Goal: Task Accomplishment & Management: Manage account settings

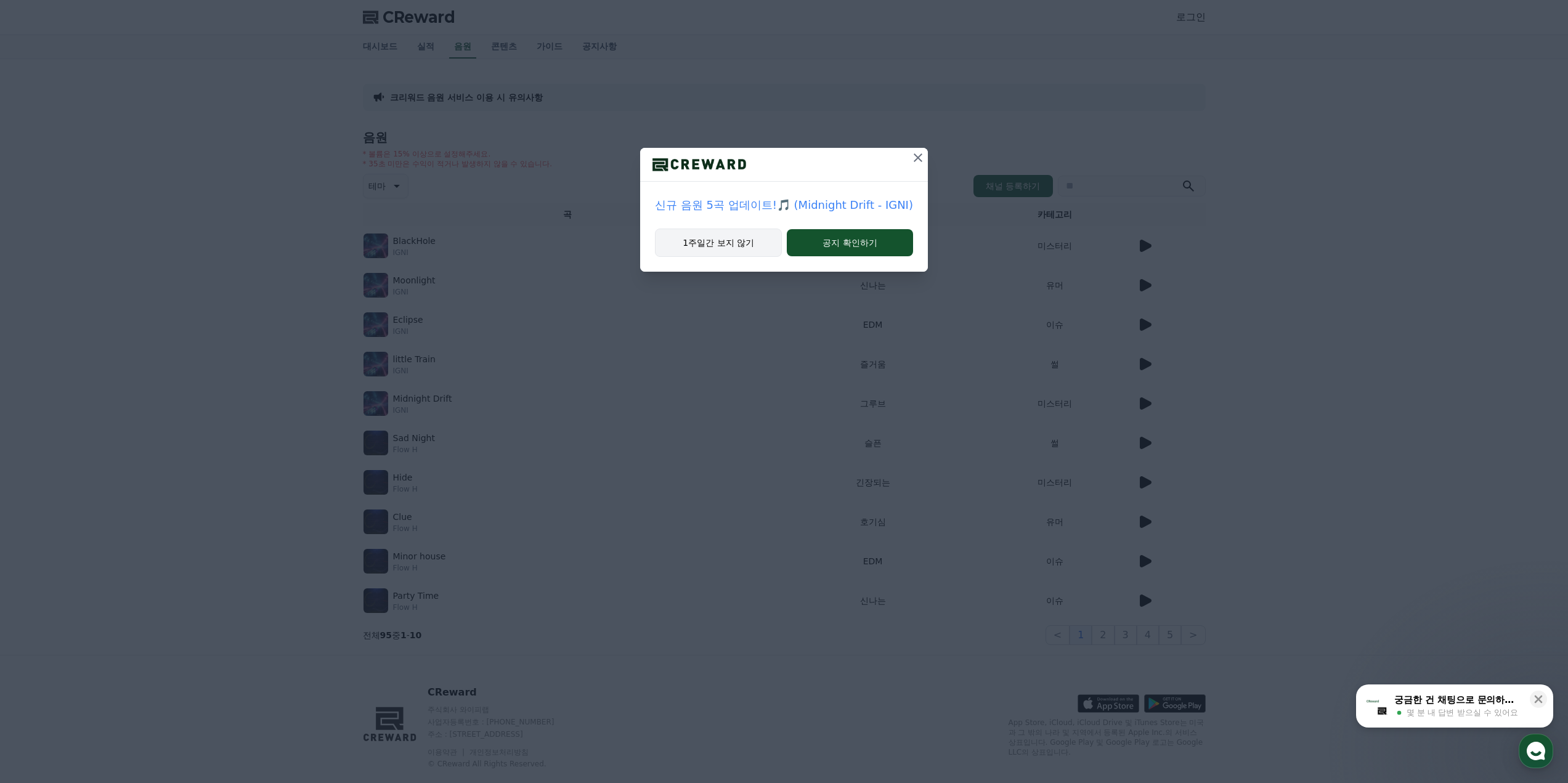
click at [735, 250] on button "1주일간 보지 않기" at bounding box center [718, 242] width 127 height 28
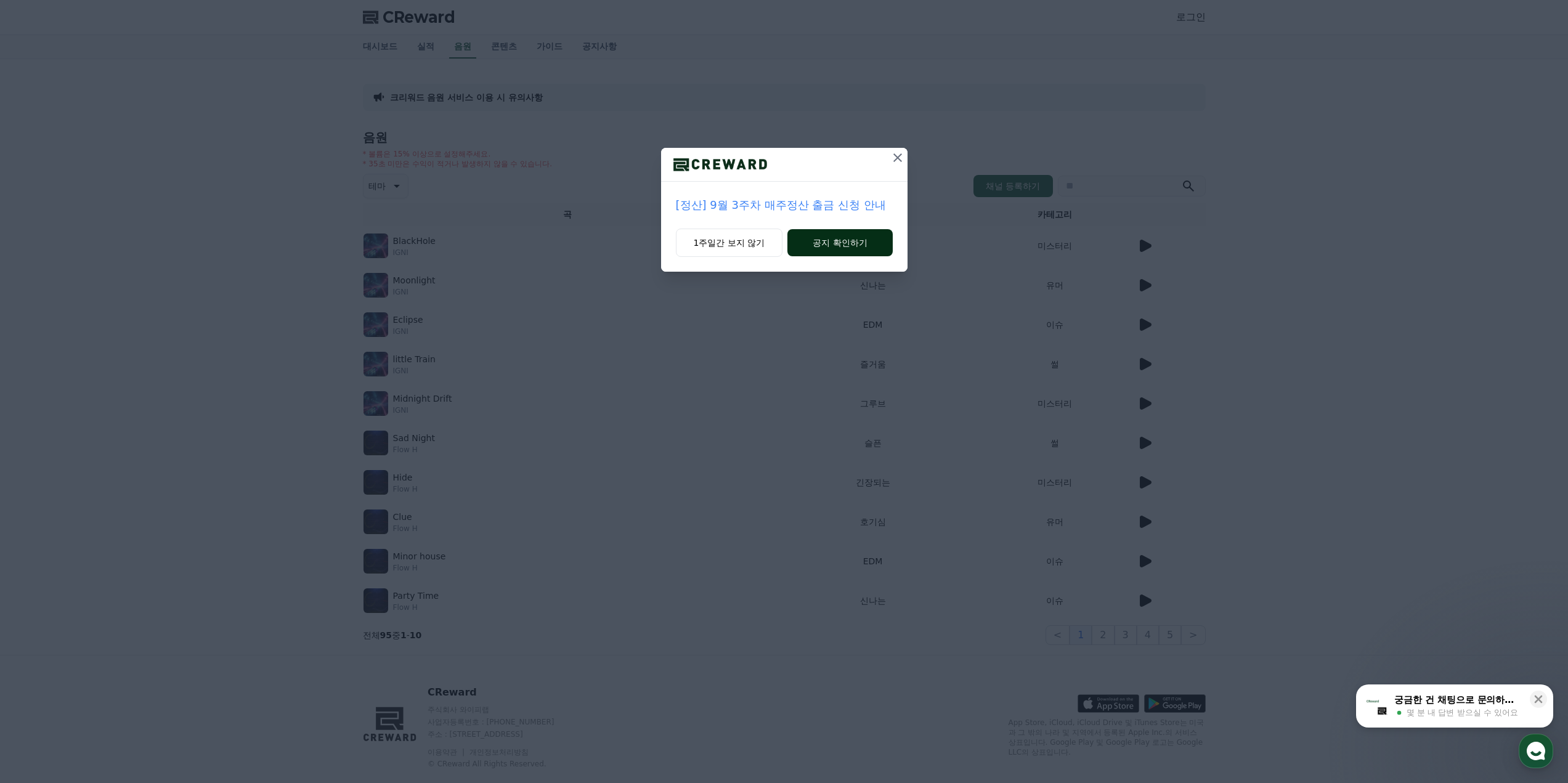
click at [820, 243] on button "공지 확인하기" at bounding box center [840, 243] width 105 height 27
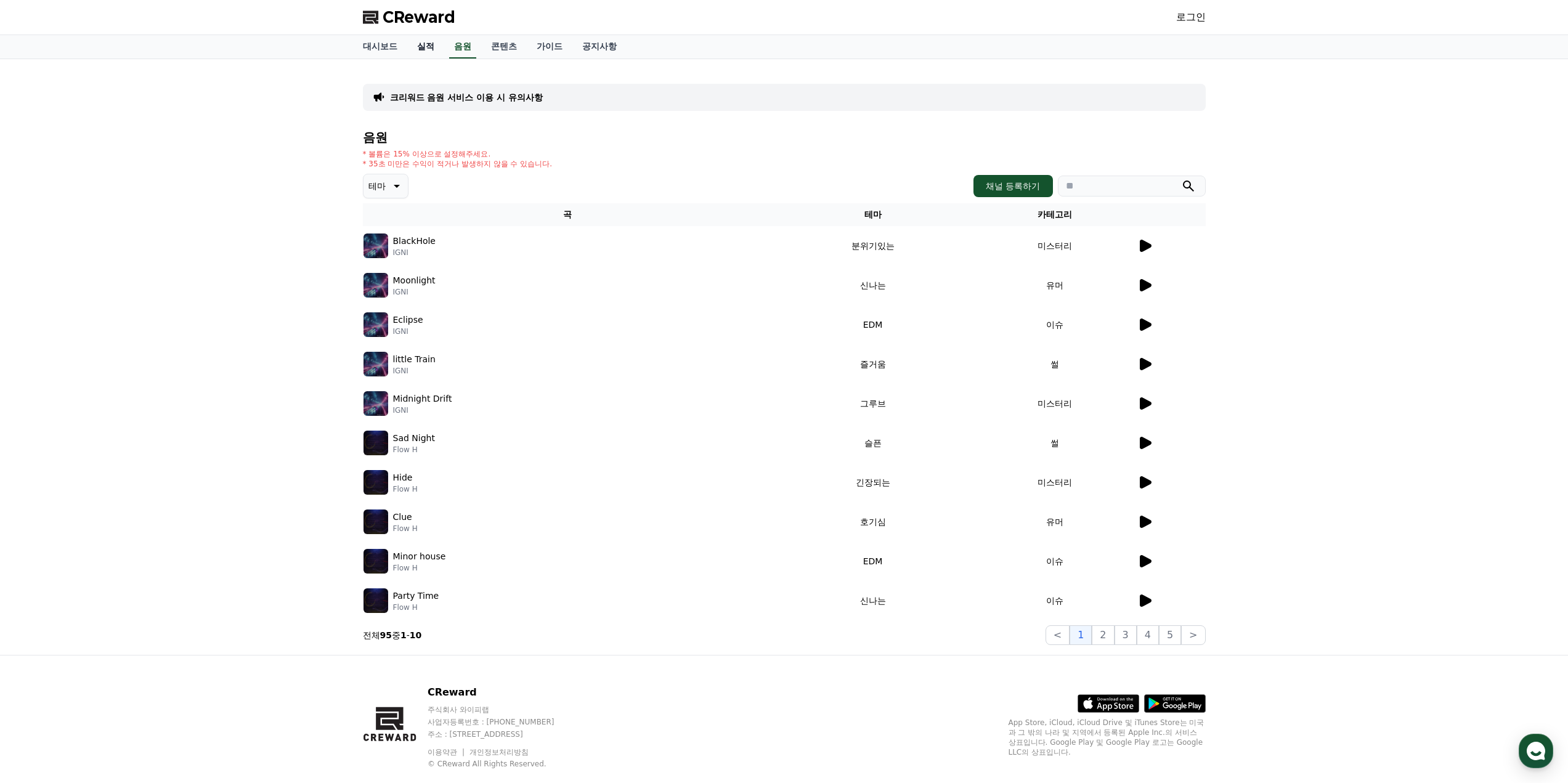
click at [425, 51] on link "실적" at bounding box center [425, 47] width 37 height 24
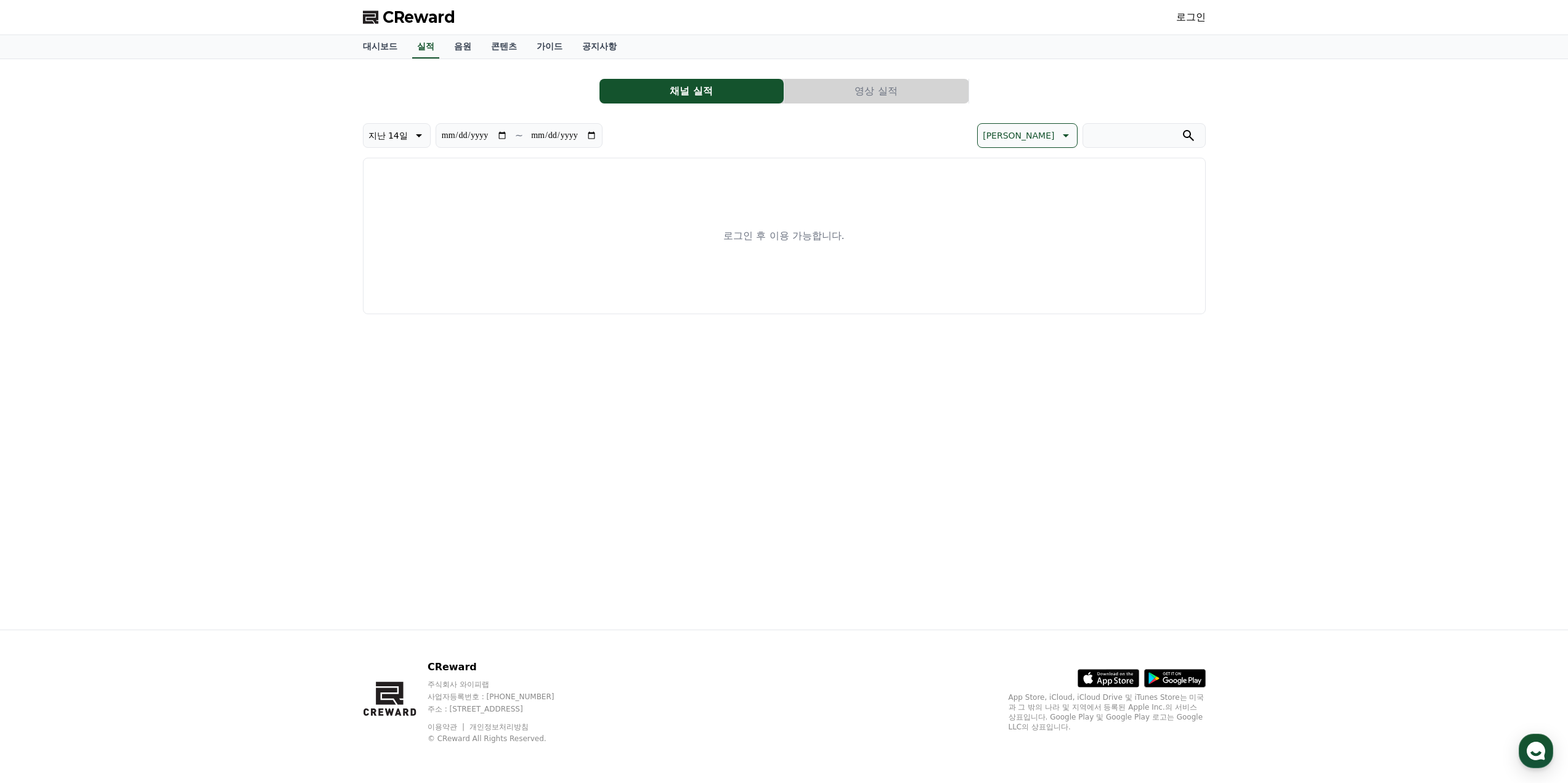
click at [1187, 9] on div "로그인" at bounding box center [1190, 17] width 30 height 20
click at [1189, 14] on link "로그인" at bounding box center [1190, 17] width 30 height 14
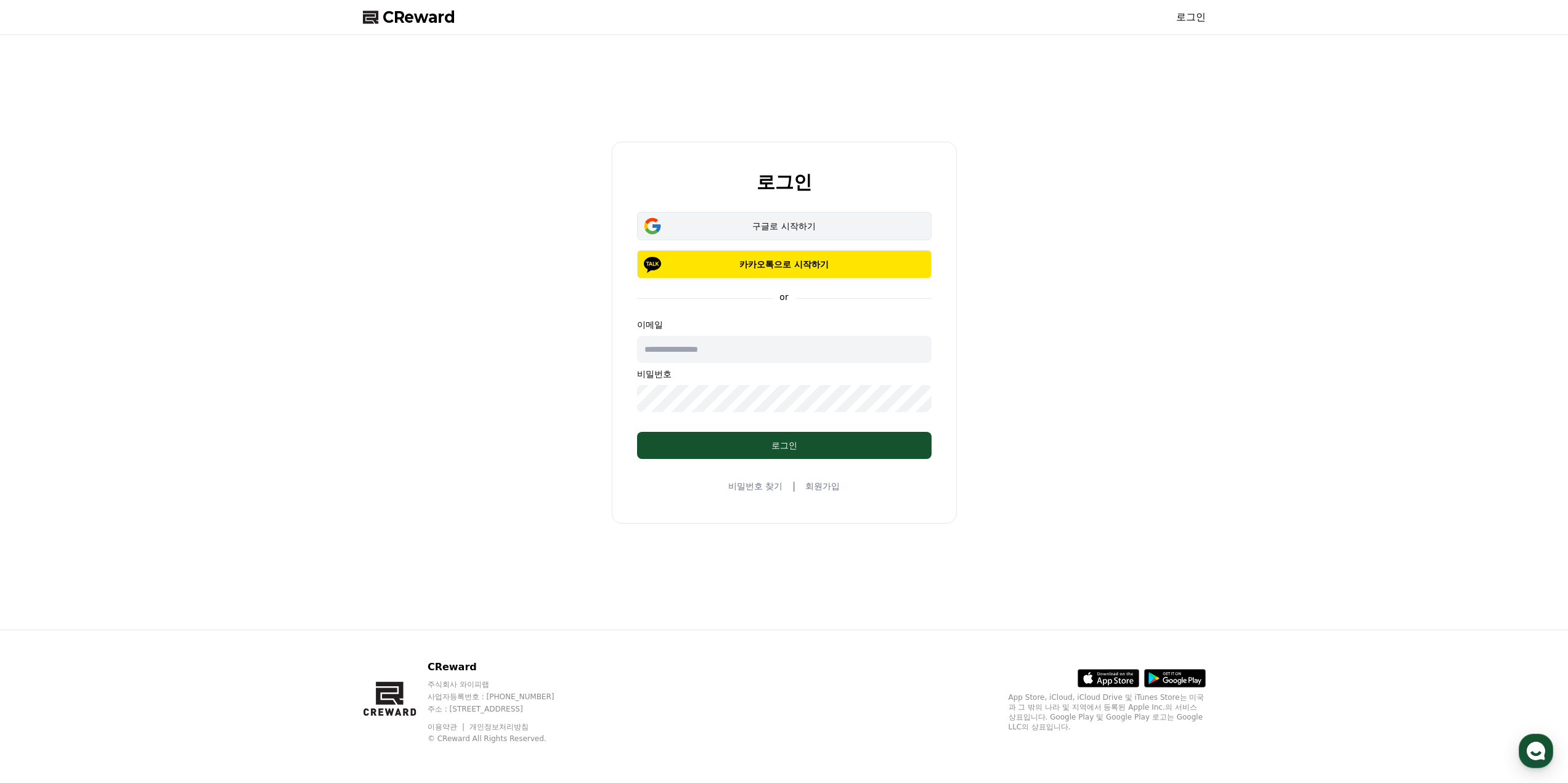
click at [786, 224] on div "구글로 시작하기" at bounding box center [784, 226] width 259 height 13
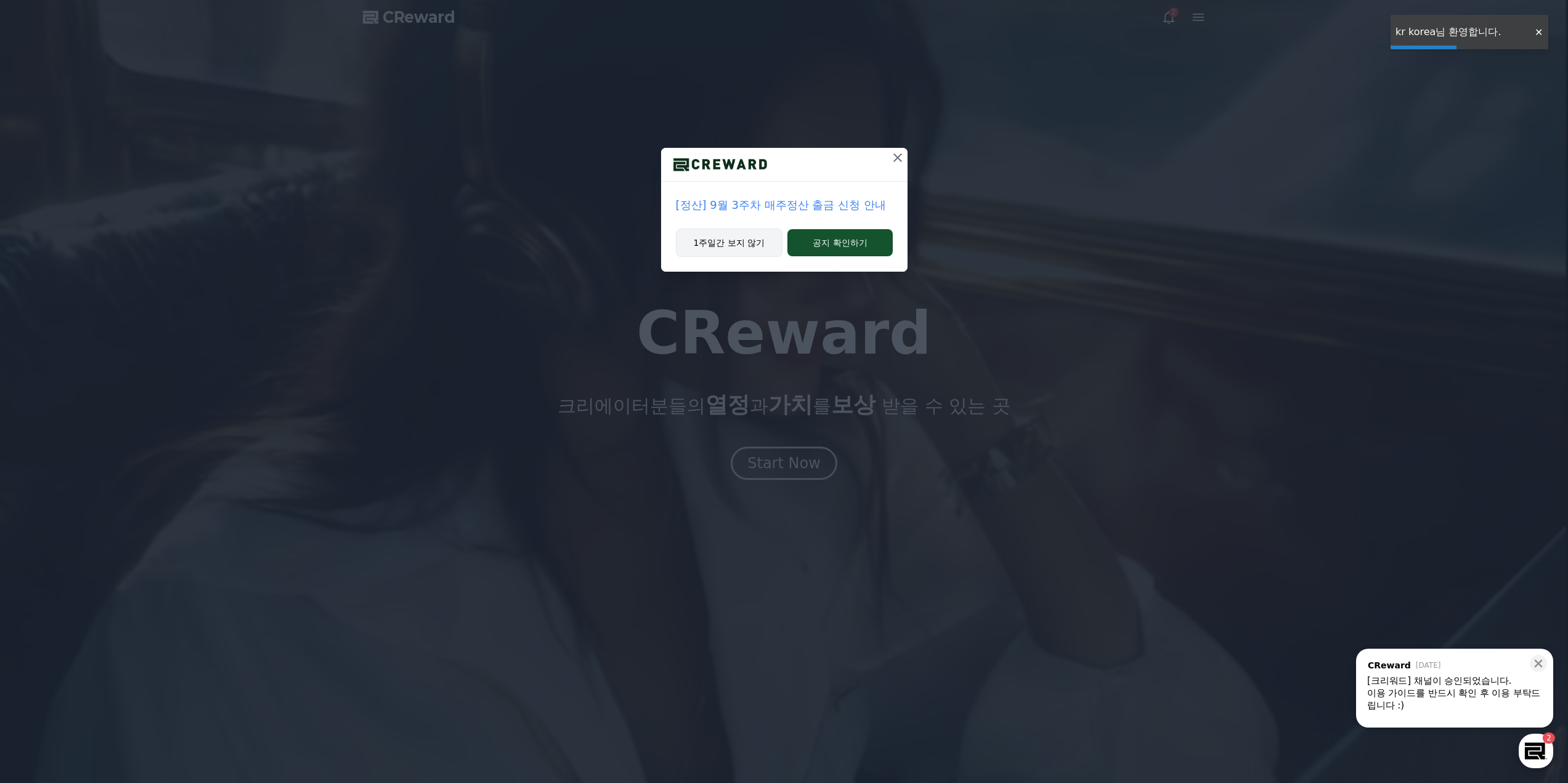
click at [764, 247] on button "1주일간 보지 않기" at bounding box center [730, 242] width 107 height 28
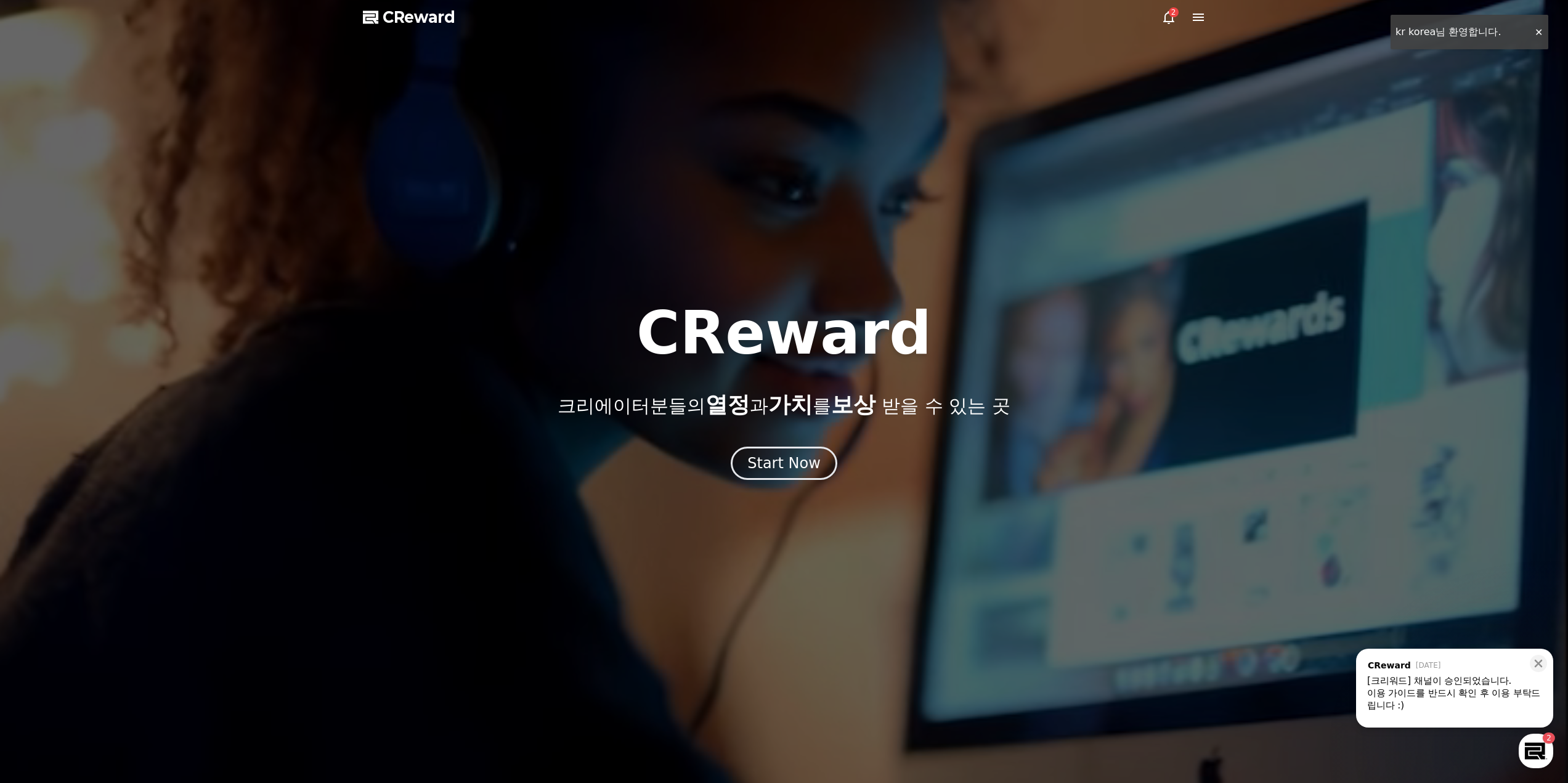
click at [1173, 21] on icon at bounding box center [1169, 17] width 11 height 13
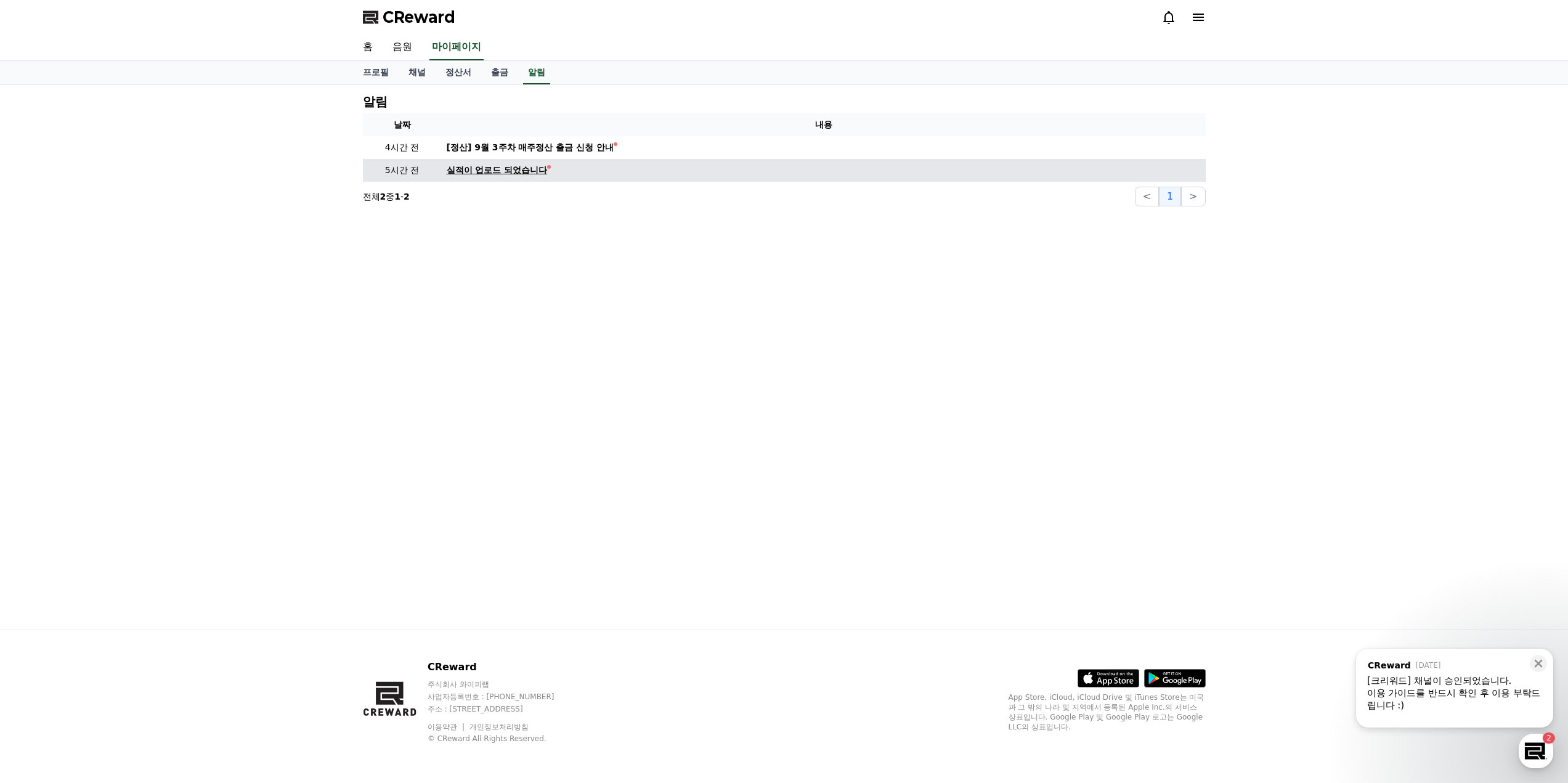
click at [502, 174] on div "실적이 업로드 되었습니다" at bounding box center [497, 170] width 101 height 13
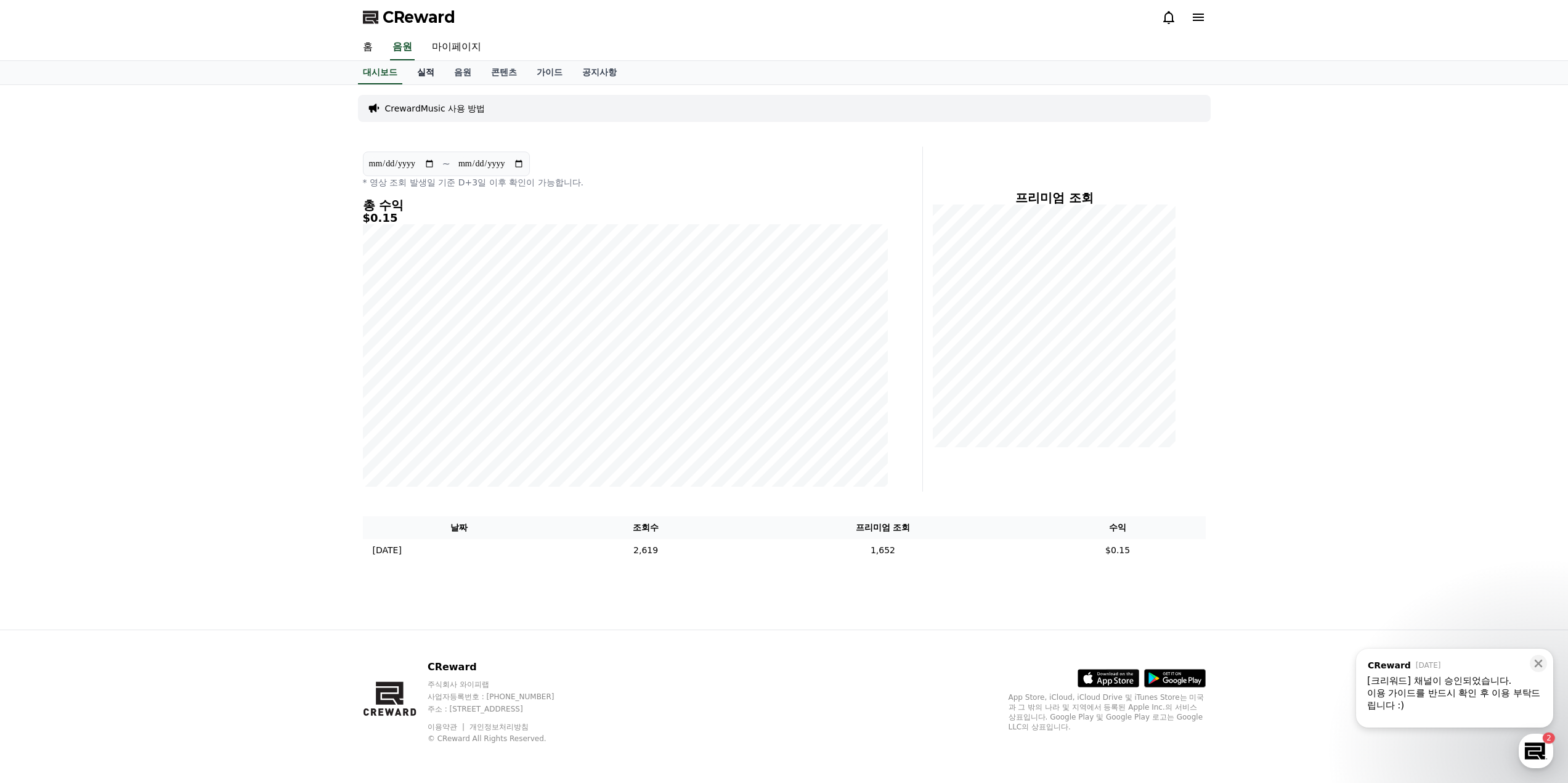
click at [428, 75] on link "실적" at bounding box center [425, 72] width 37 height 24
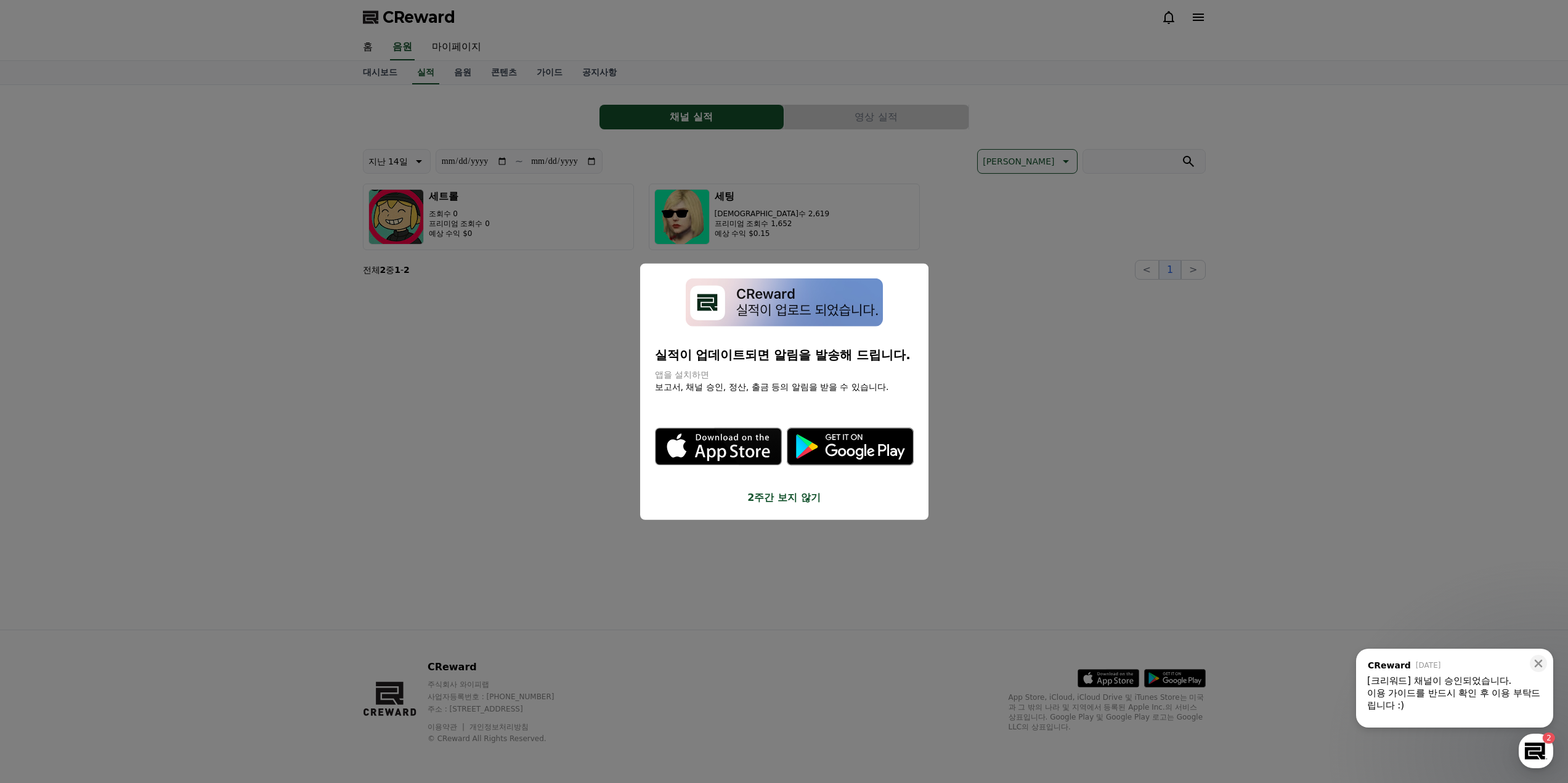
click at [784, 499] on button "2주간 보지 않기" at bounding box center [784, 498] width 259 height 14
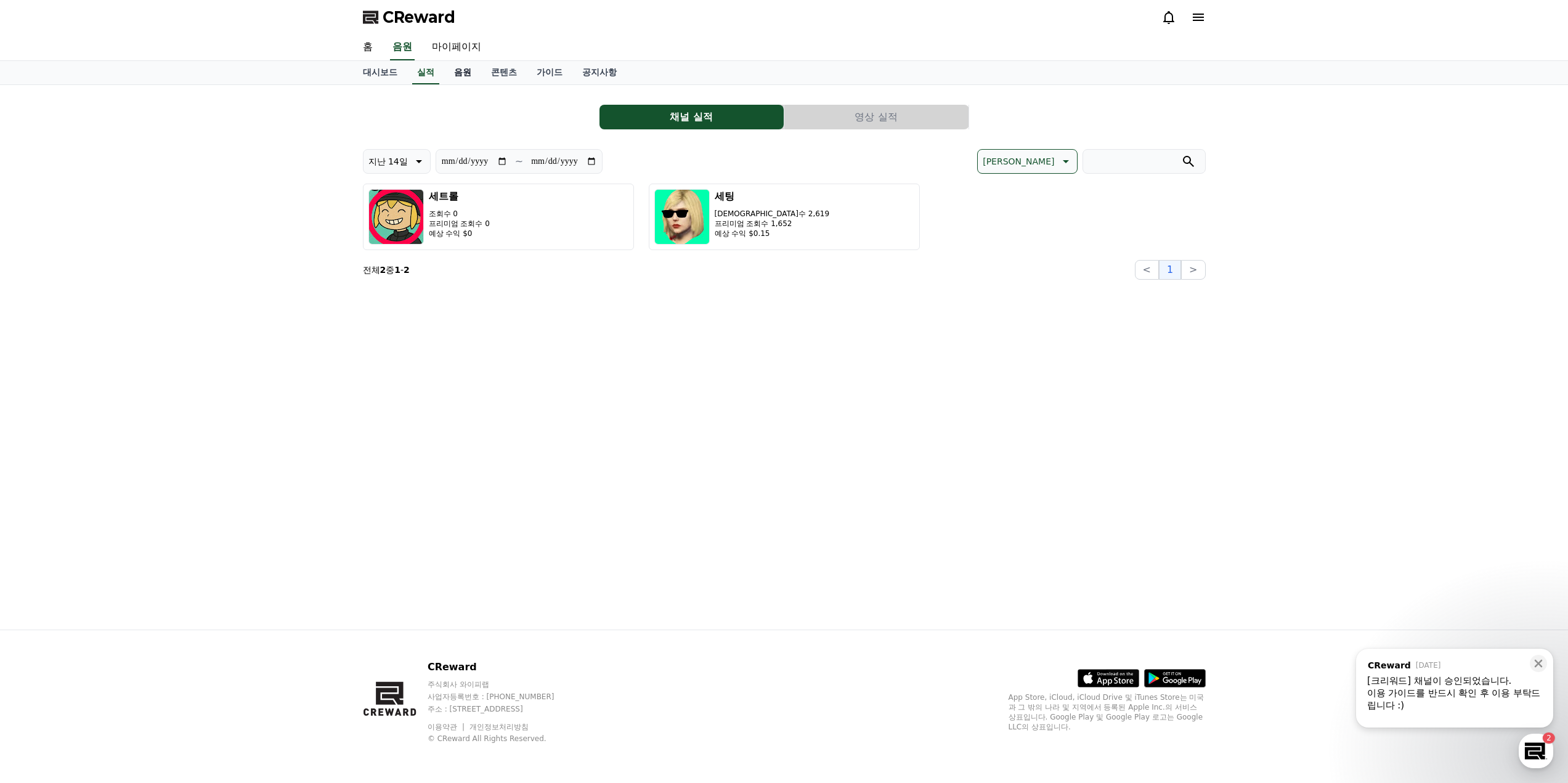
click at [473, 72] on link "음원" at bounding box center [463, 72] width 37 height 24
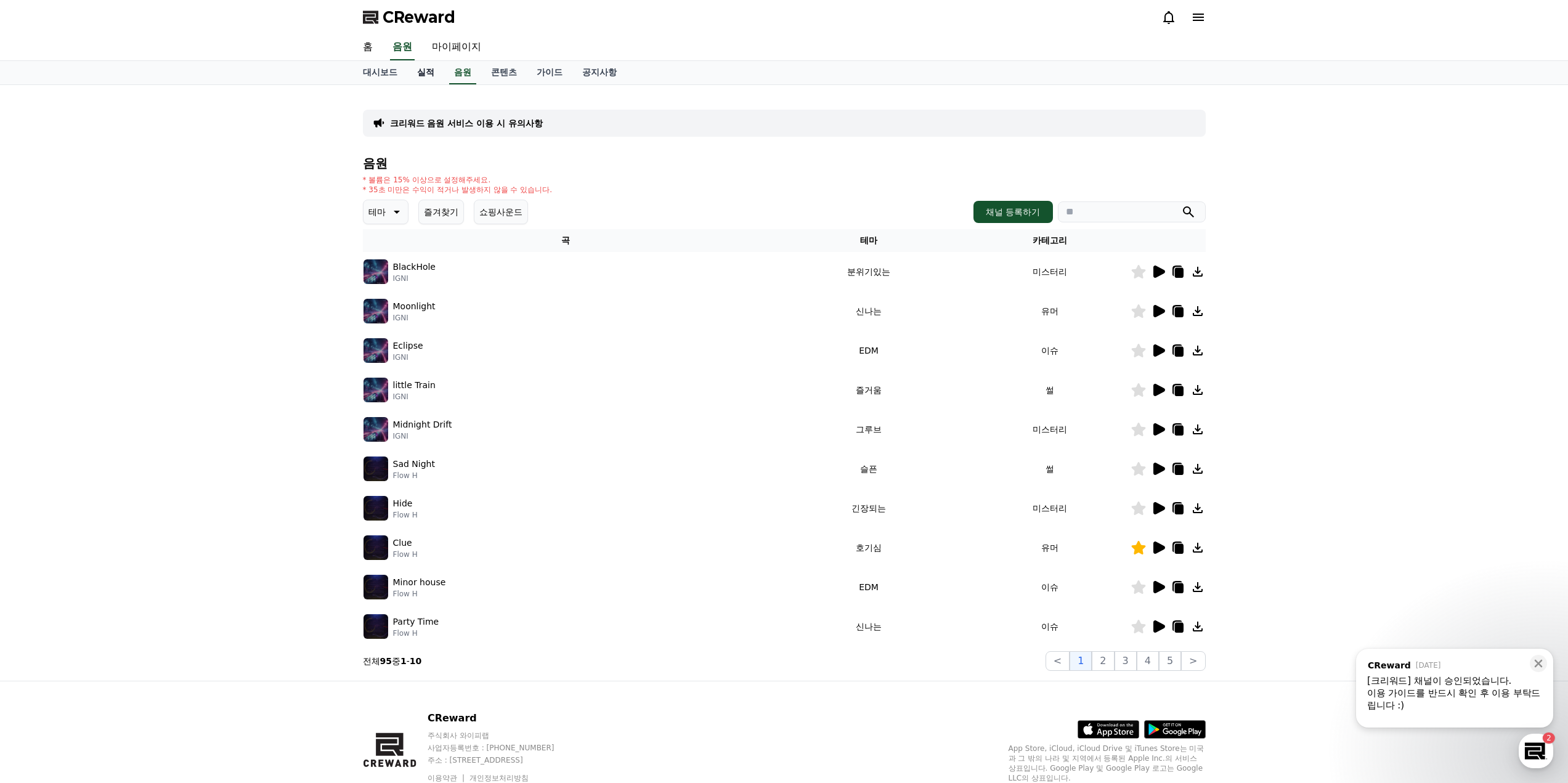
click at [425, 72] on link "실적" at bounding box center [425, 72] width 37 height 24
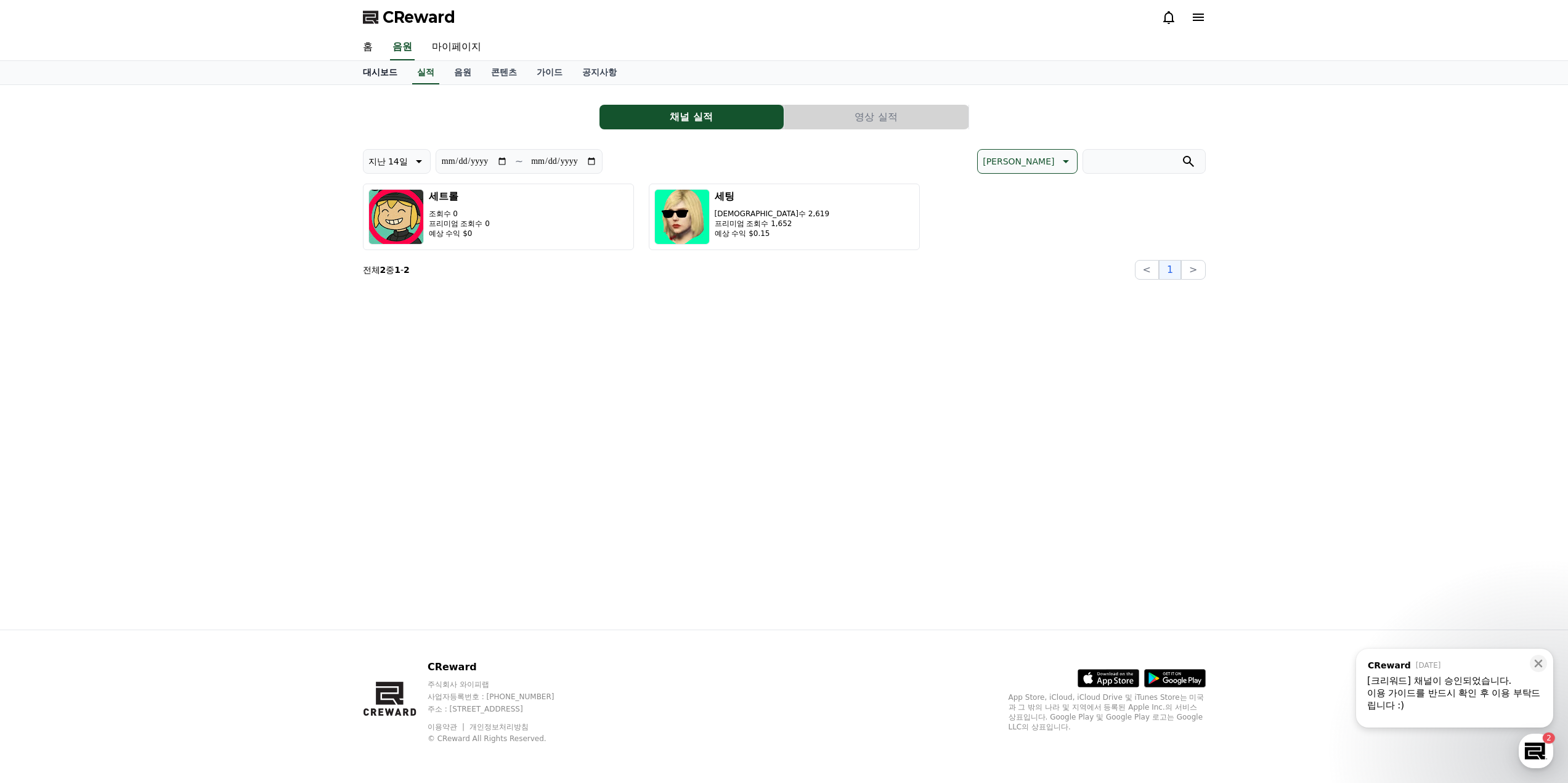
click at [385, 72] on link "대시보드" at bounding box center [380, 72] width 54 height 24
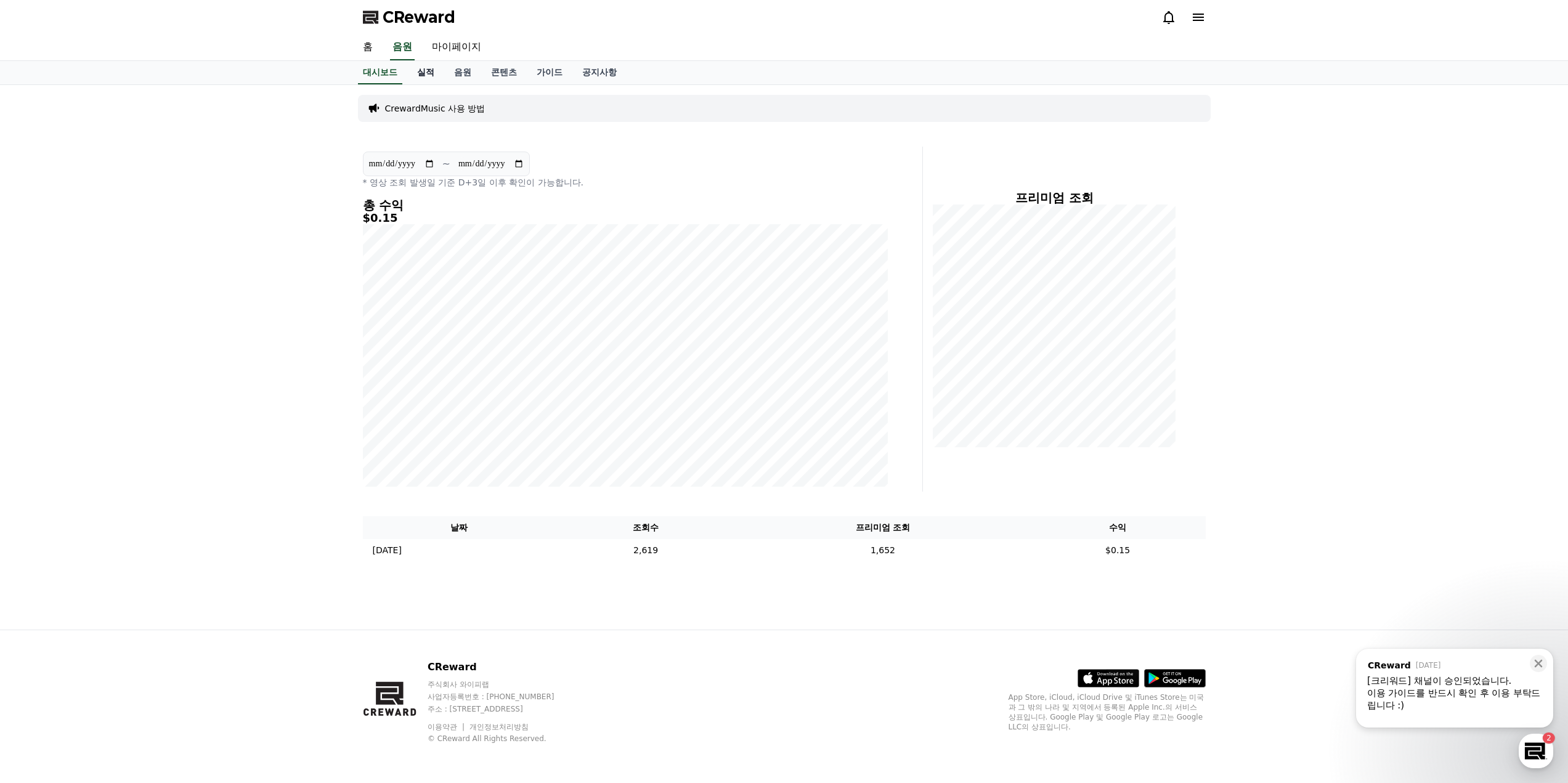
click at [427, 63] on link "실적" at bounding box center [425, 72] width 37 height 24
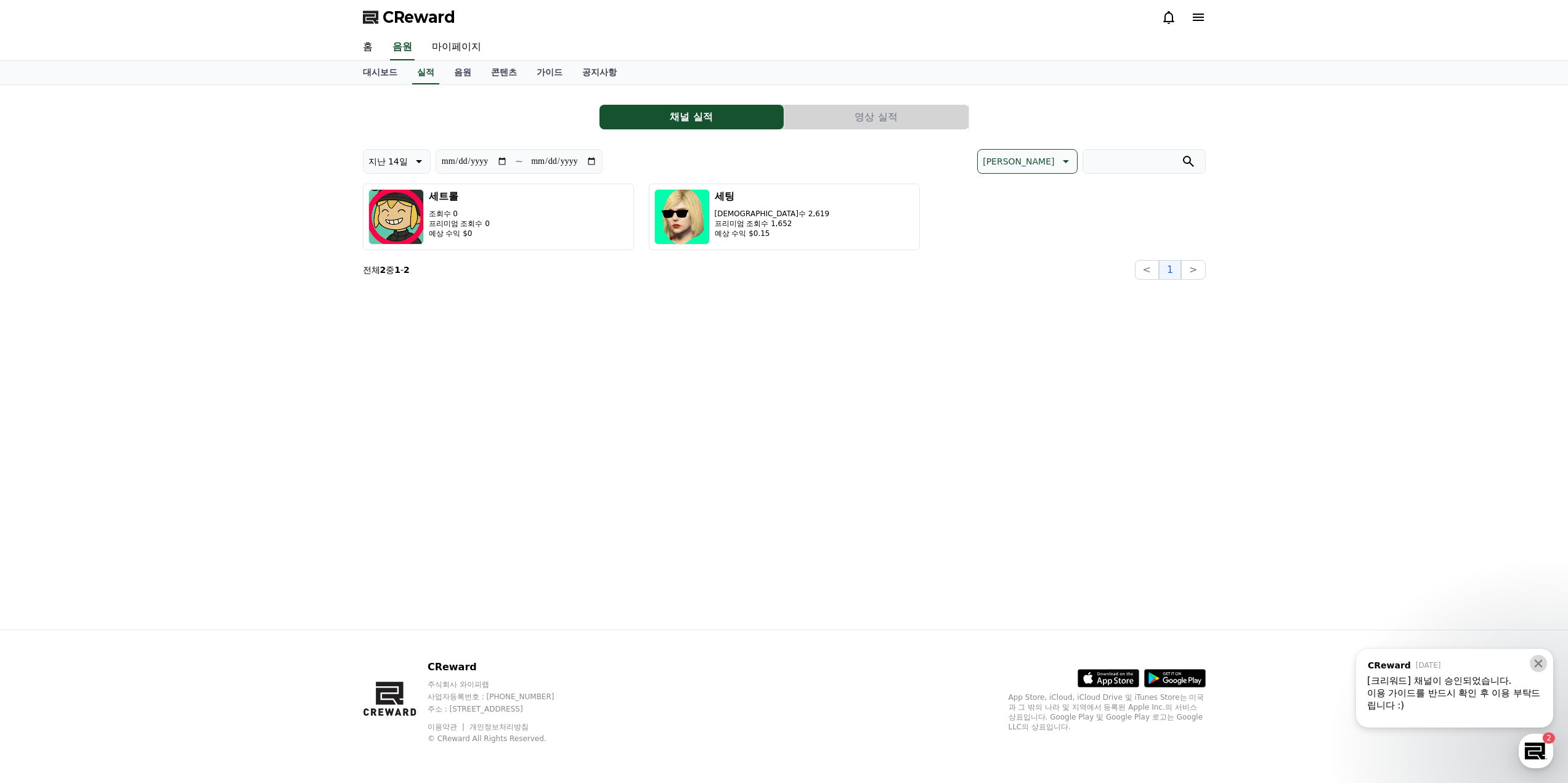
click at [1538, 665] on icon at bounding box center [1538, 664] width 13 height 13
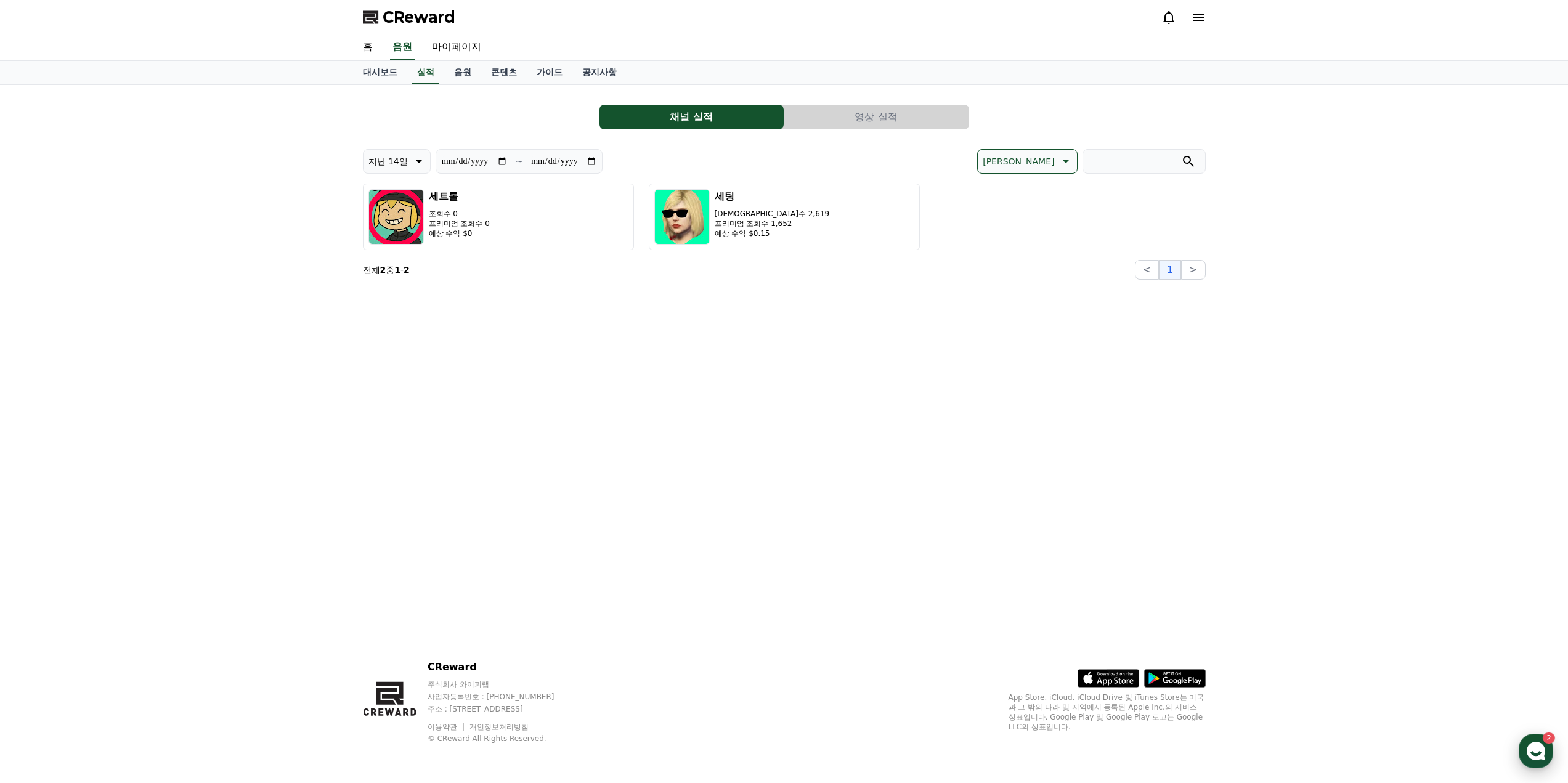
click at [1535, 743] on use "button" at bounding box center [1535, 750] width 18 height 18
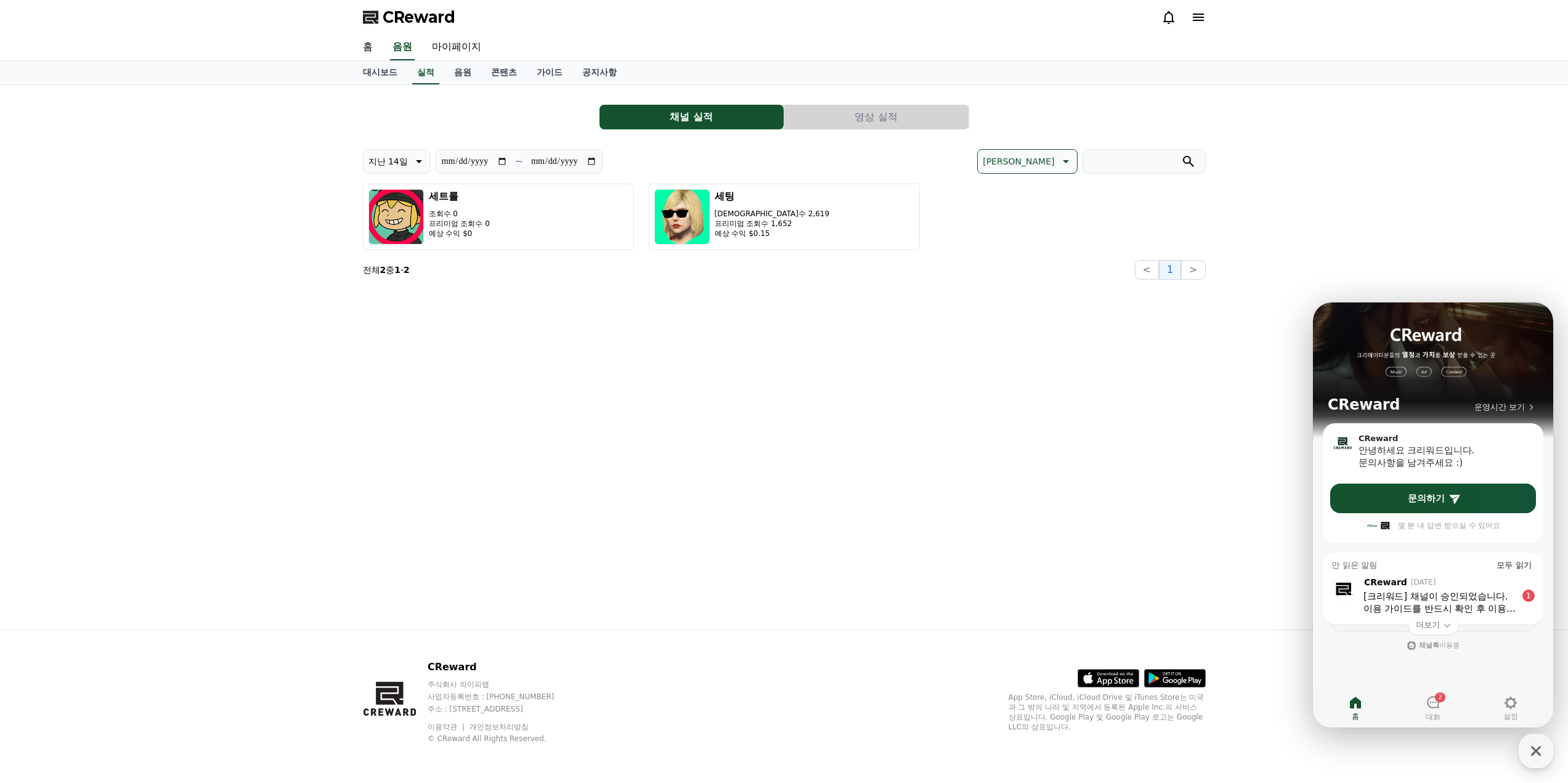
click at [1401, 593] on div "상담 시작하기 , from CReward 1일 전 , message: [크리워드] 채널이 승인되었습니다. 이용 가이드를 반드시 확인 후 이용 …" at bounding box center [1433, 601] width 221 height 60
click at [1407, 600] on div "[크리워드] 채널이 승인되었습니다." at bounding box center [1439, 597] width 153 height 13
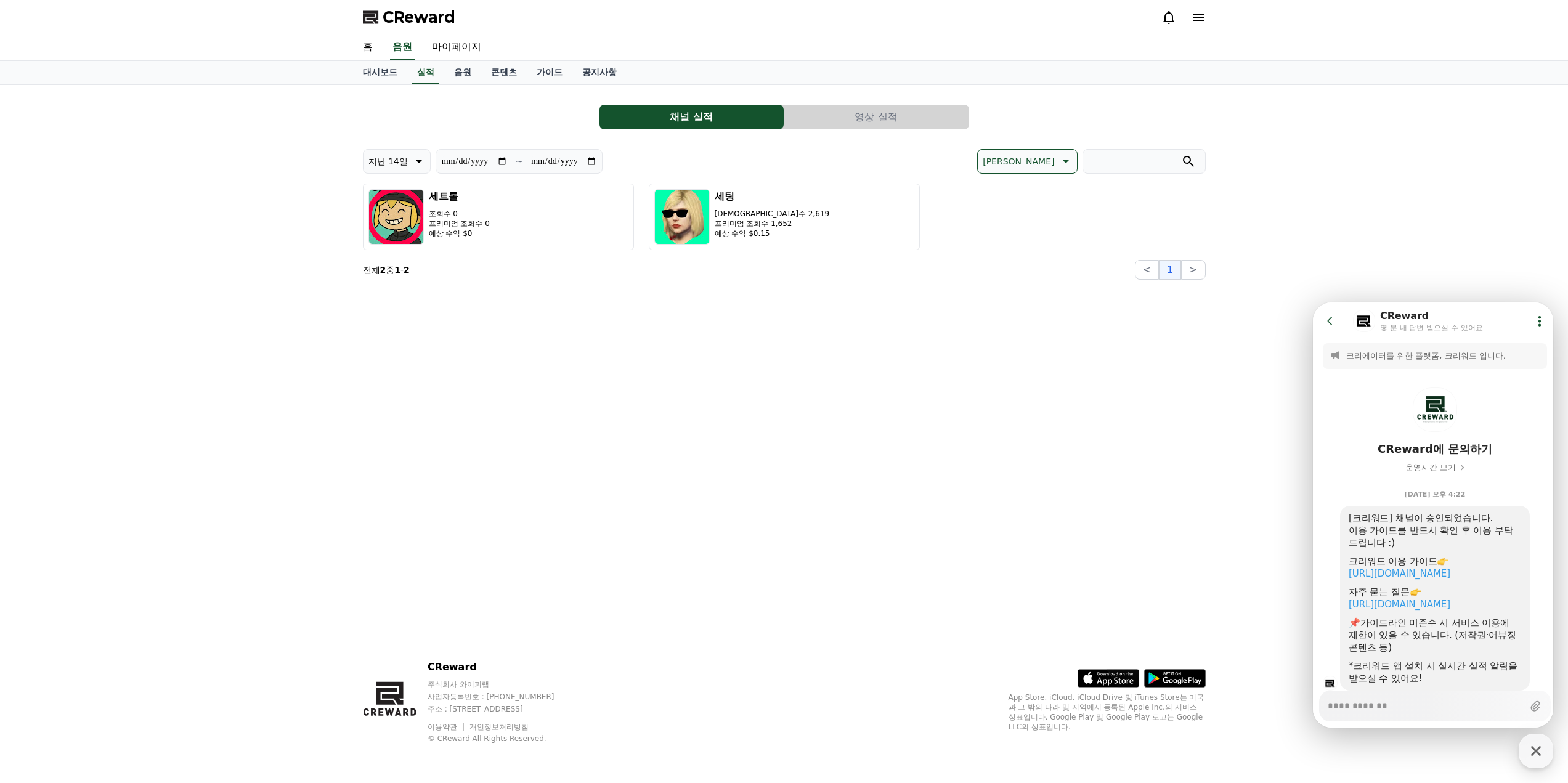
scroll to position [38, 0]
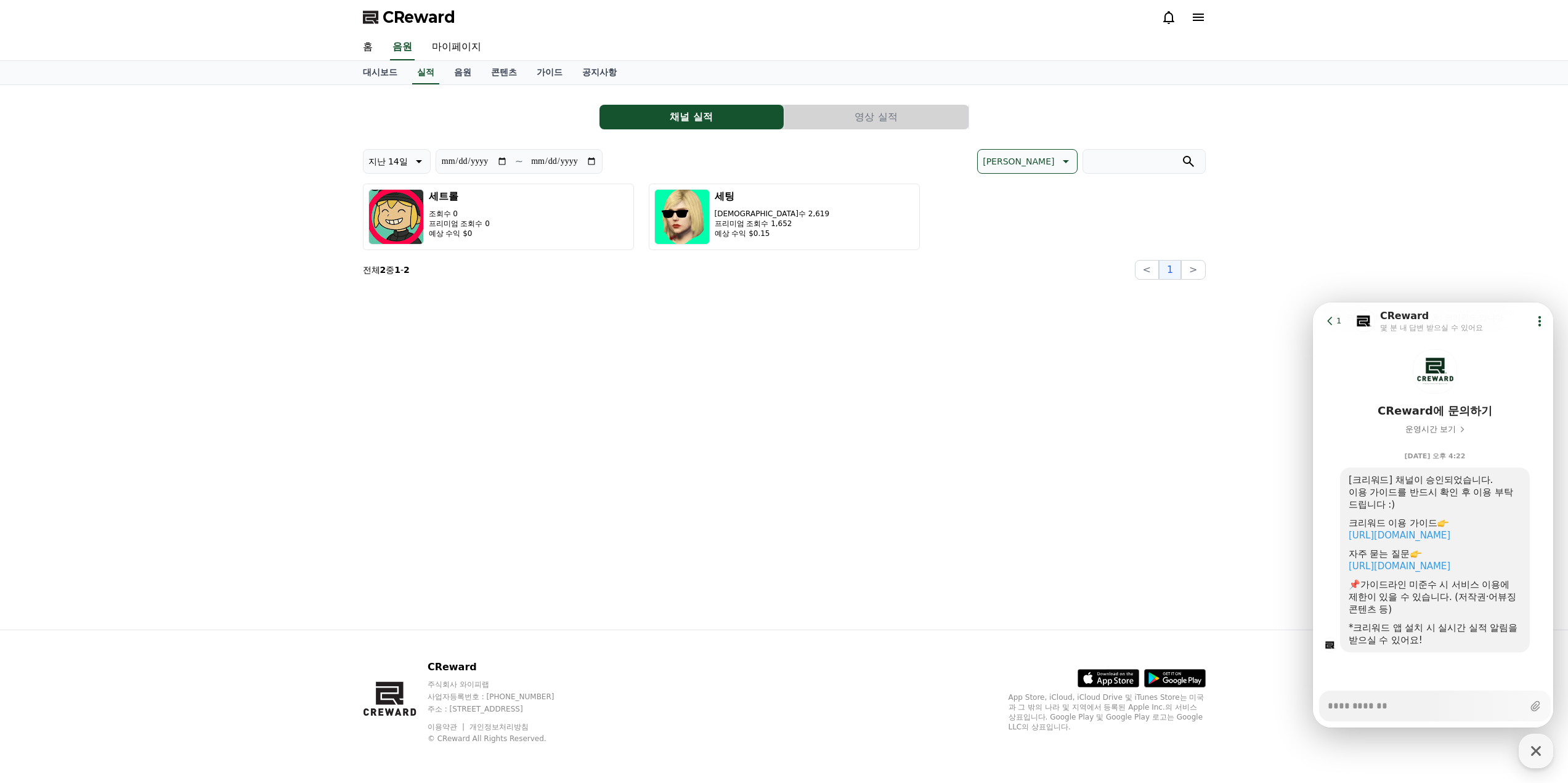
click at [1330, 329] on button "Go to previous page 1" at bounding box center [1335, 320] width 33 height 24
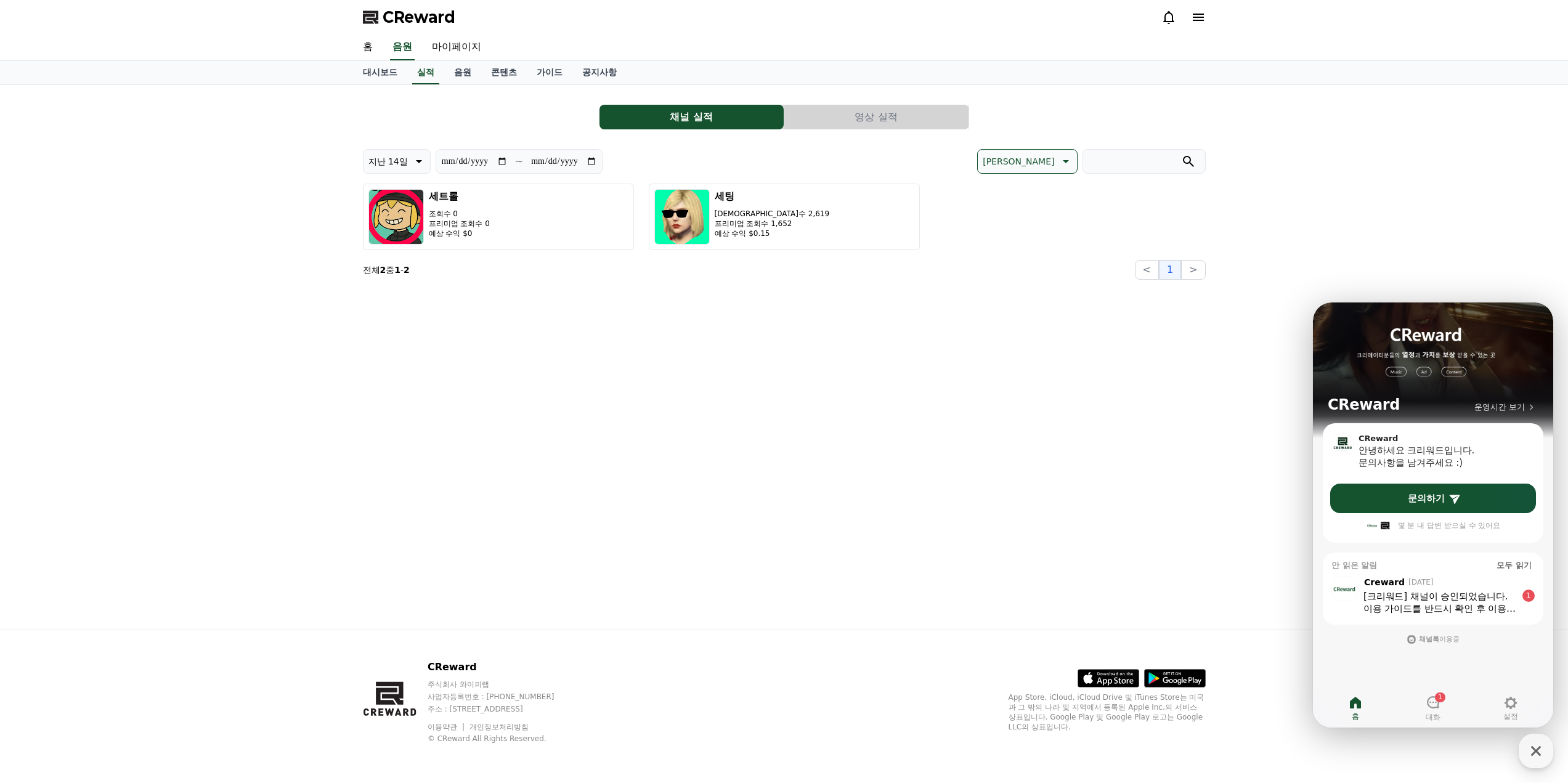
click at [1407, 604] on div "이용 가이드를 반드시 확인 후 이용 부탁드립니다 :)" at bounding box center [1439, 609] width 153 height 13
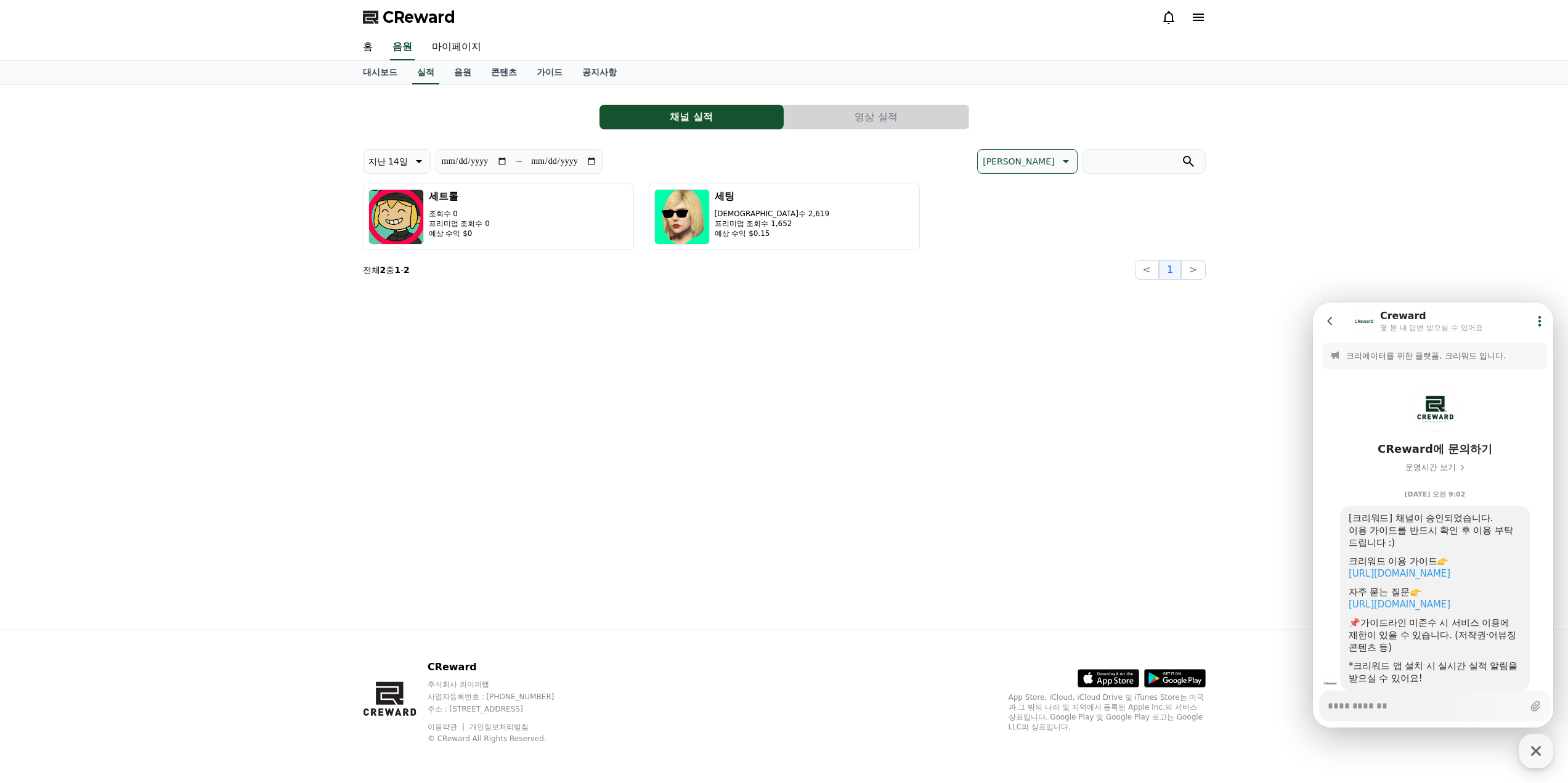
type textarea "*"
drag, startPoint x: 1332, startPoint y: 319, endPoint x: 2525, endPoint y: 702, distance: 1253.0
click at [1332, 319] on icon at bounding box center [1330, 321] width 13 height 13
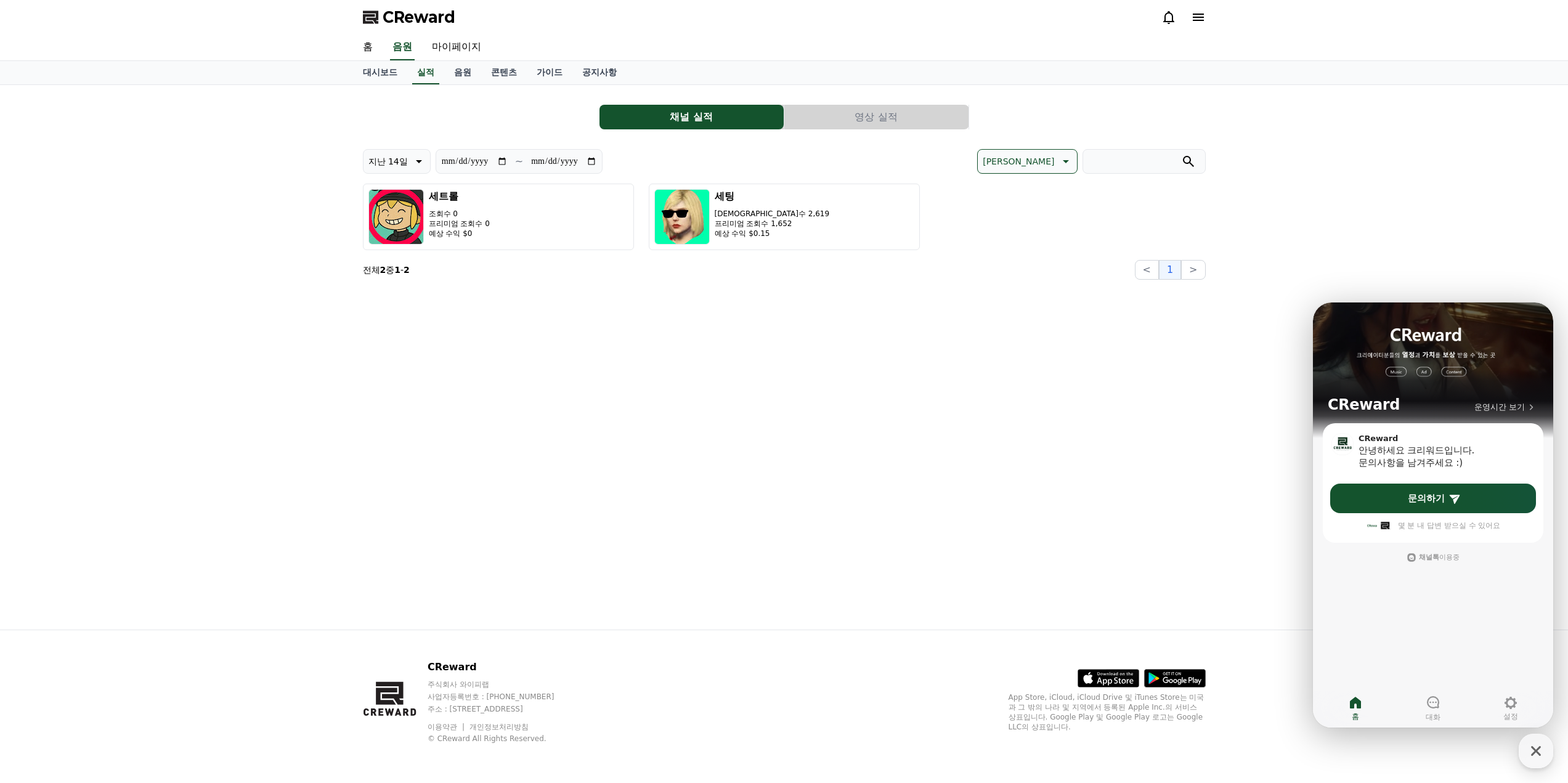
click at [1202, 404] on div "**********" at bounding box center [784, 358] width 863 height 545
click at [1330, 233] on div "**********" at bounding box center [784, 358] width 1568 height 545
click at [1523, 750] on div "button" at bounding box center [1535, 750] width 34 height 34
